Goal: Transaction & Acquisition: Purchase product/service

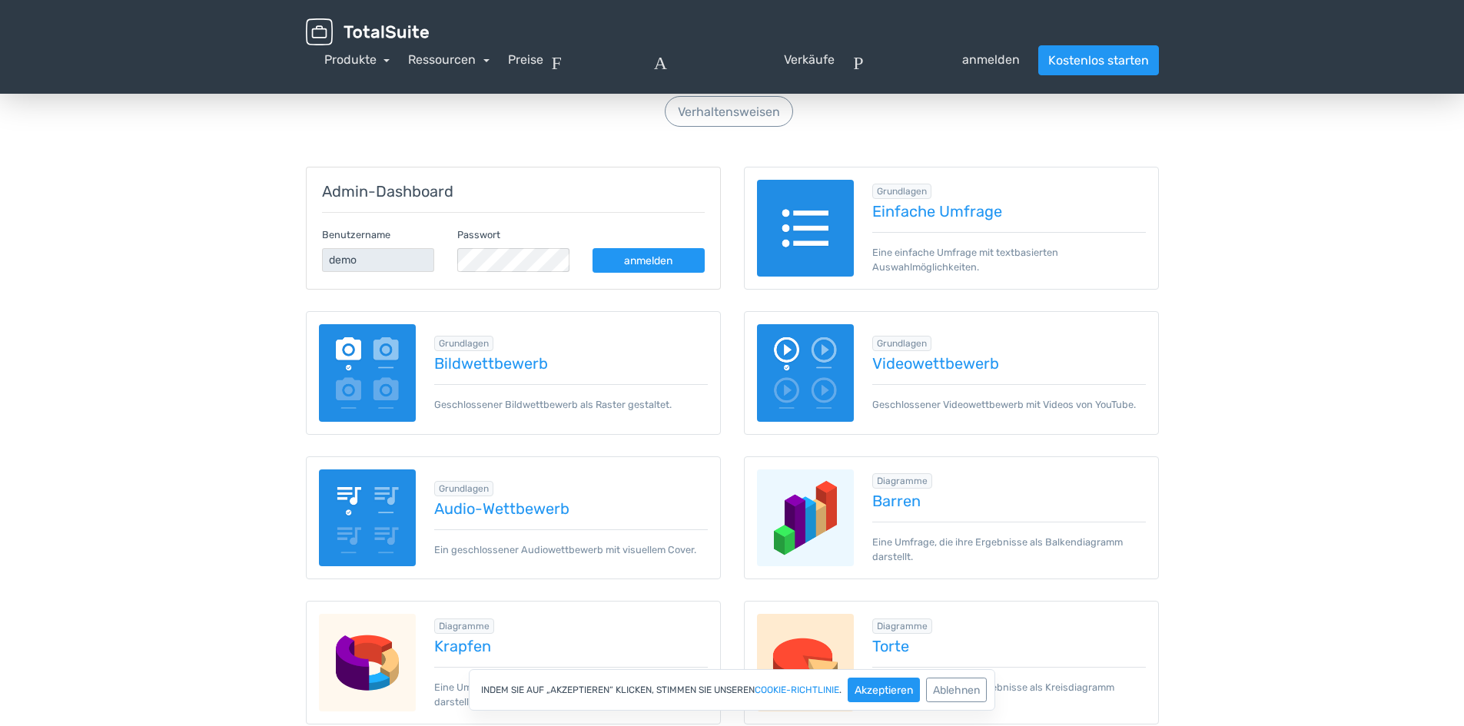
scroll to position [154, 0]
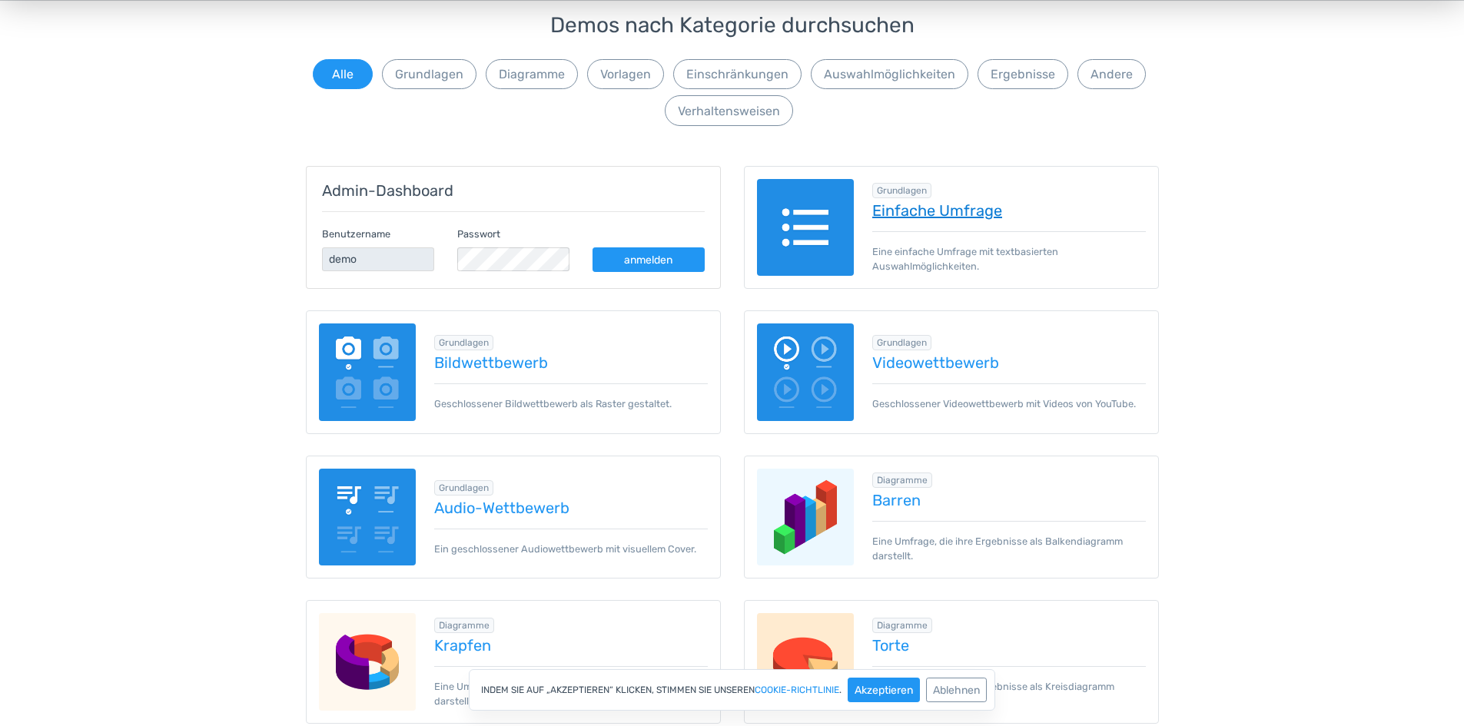
click at [880, 213] on font "Einfache Umfrage" at bounding box center [937, 210] width 130 height 18
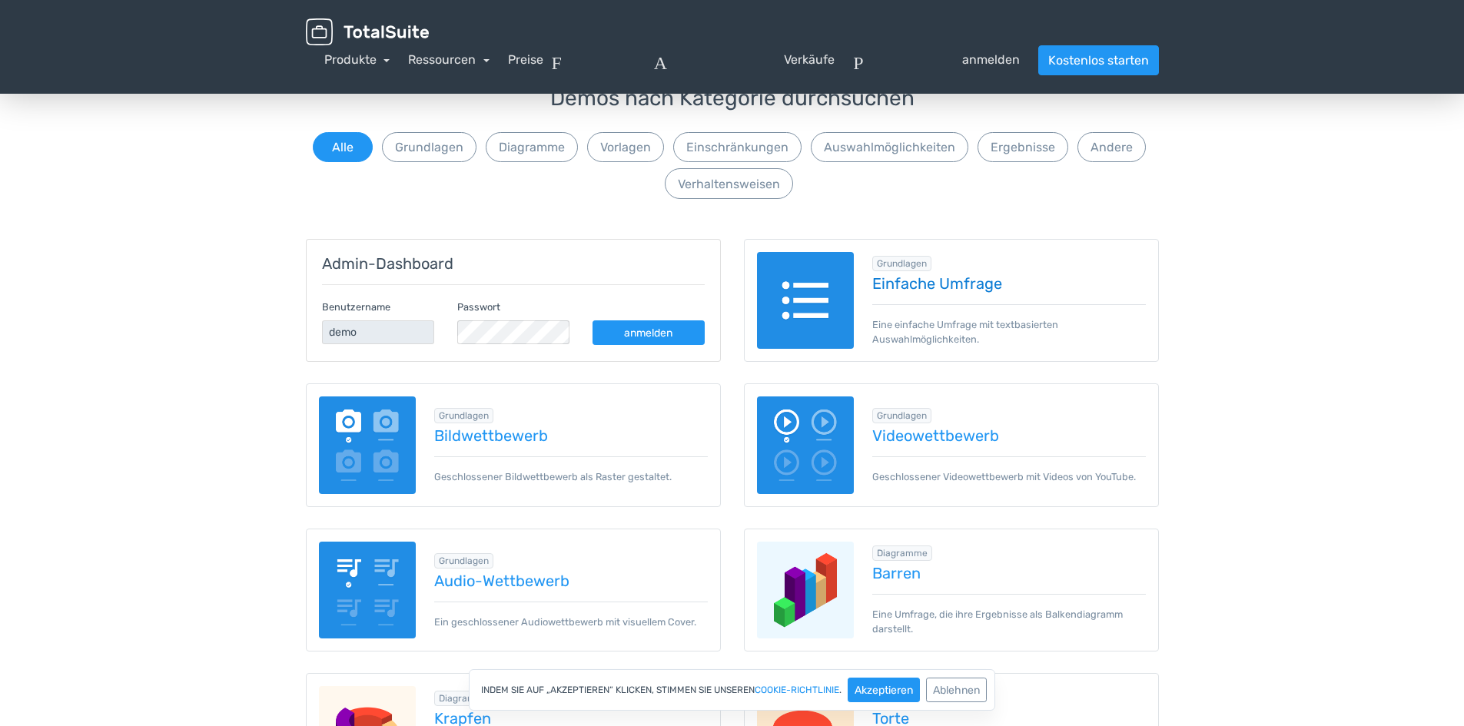
scroll to position [0, 0]
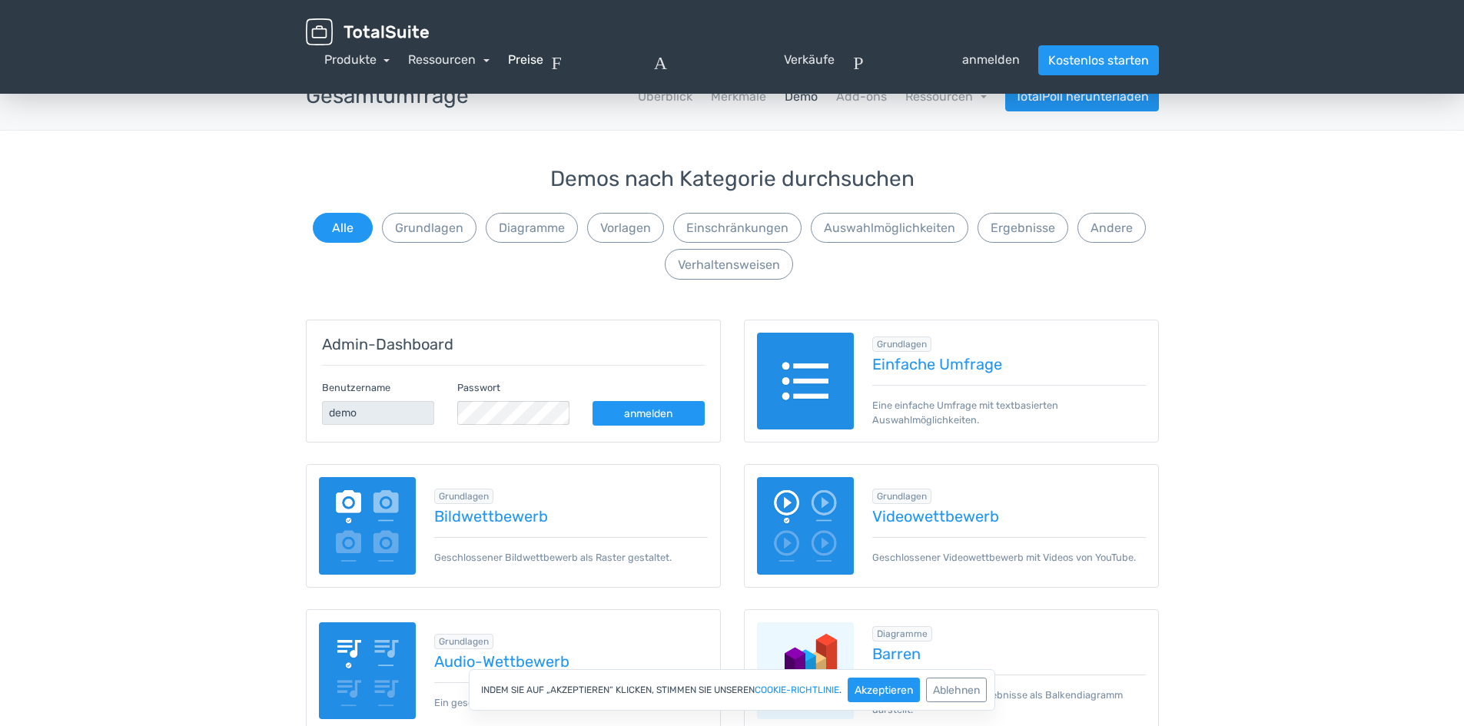
click at [526, 61] on font "Preise" at bounding box center [525, 59] width 35 height 15
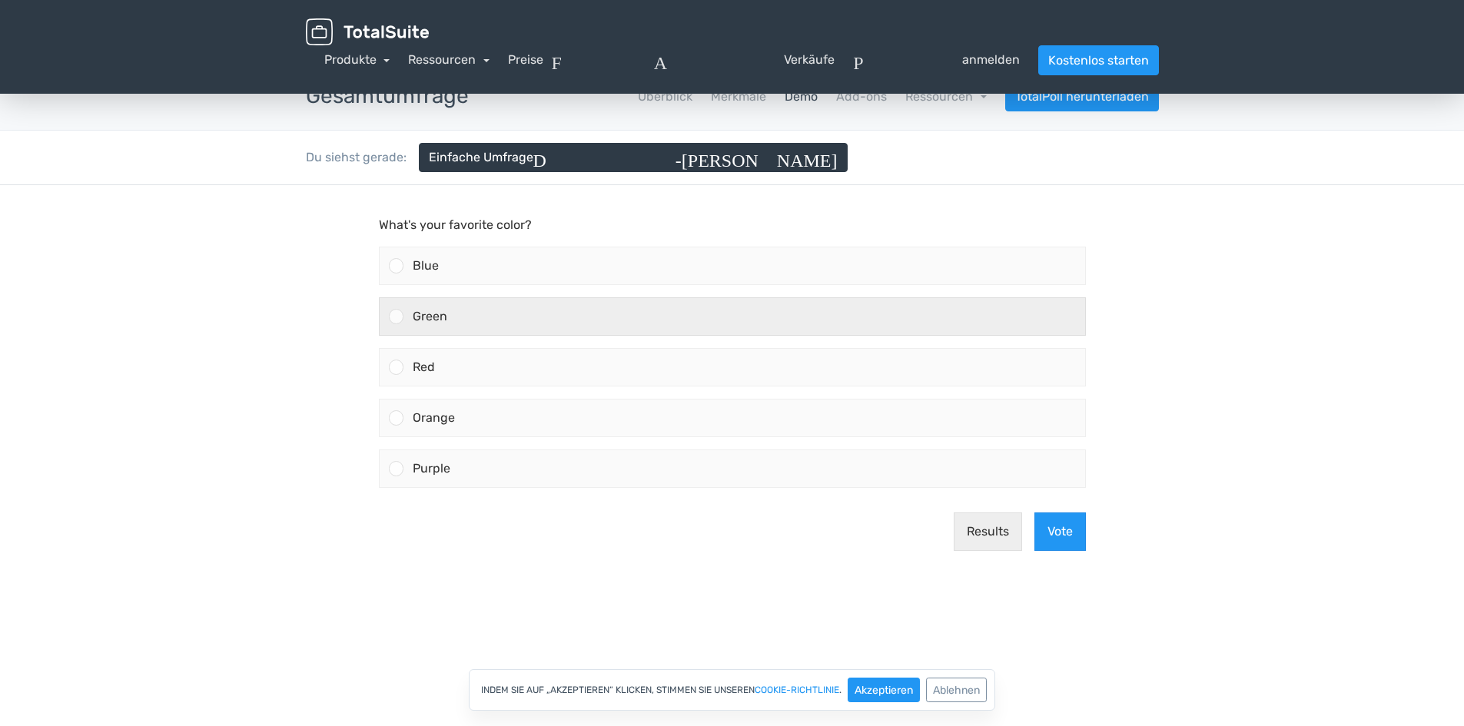
click at [394, 313] on div at bounding box center [396, 316] width 15 height 15
click at [396, 317] on input "Green" at bounding box center [396, 317] width 0 height 0
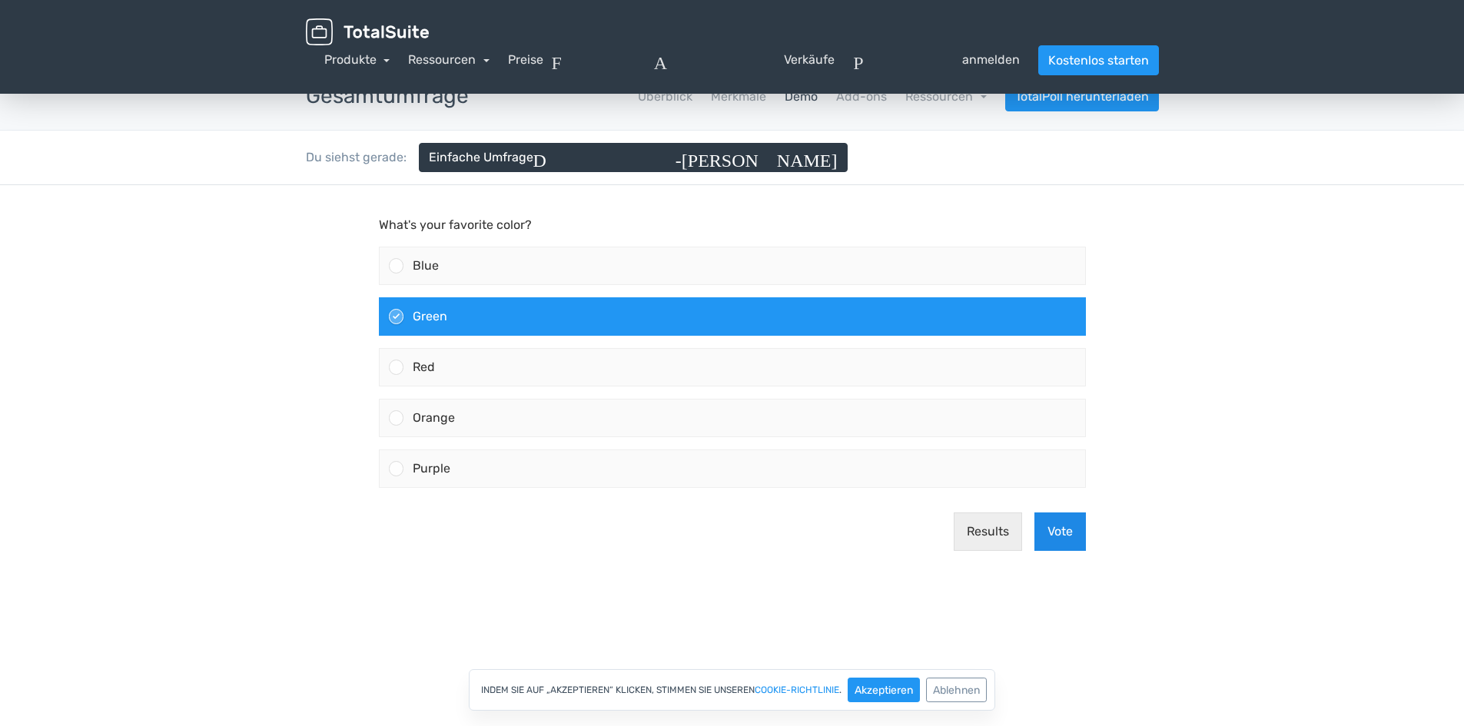
click at [1066, 535] on button "Vote" at bounding box center [1059, 531] width 51 height 38
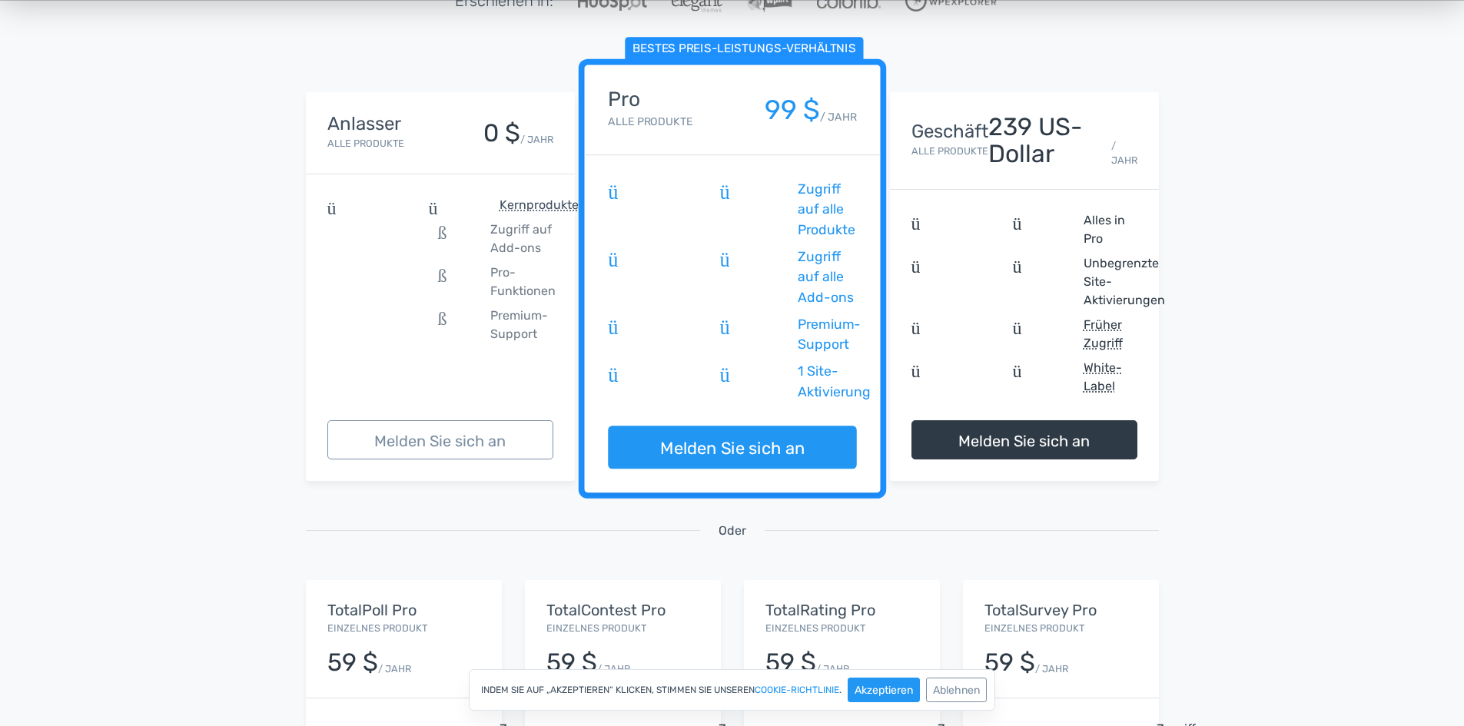
scroll to position [230, 0]
